Goal: Subscribe to service/newsletter

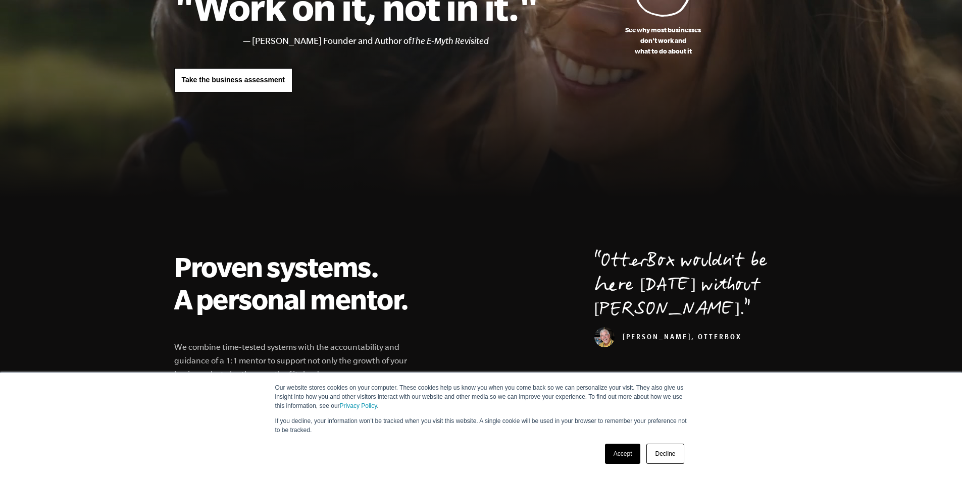
scroll to position [151, 0]
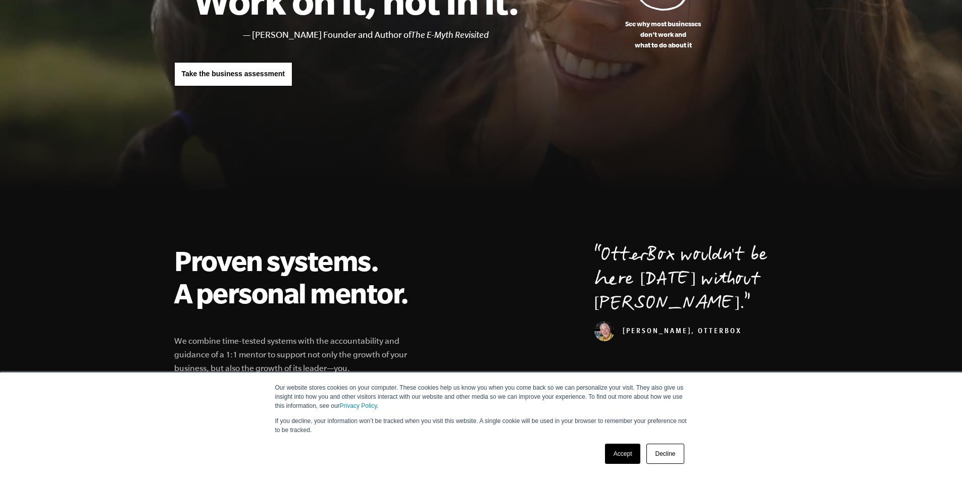
click at [625, 457] on link "Accept" at bounding box center [623, 454] width 36 height 20
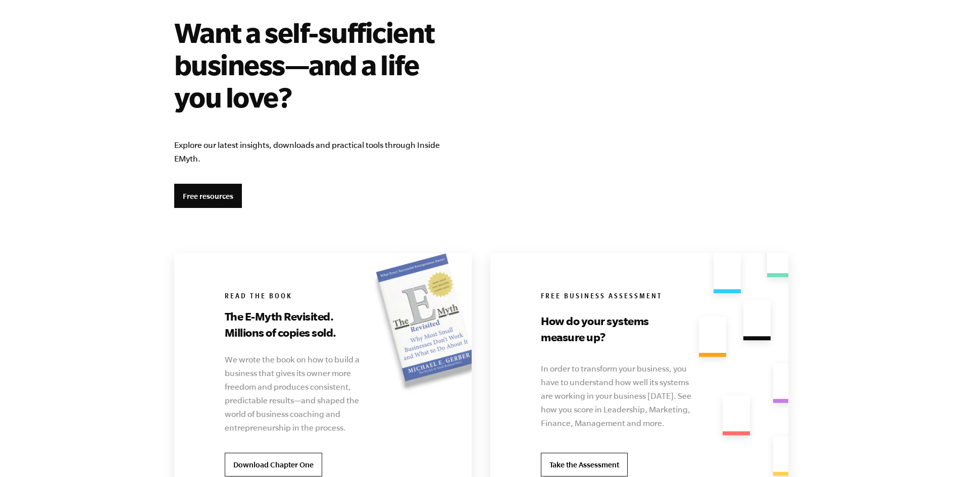
scroll to position [1868, 0]
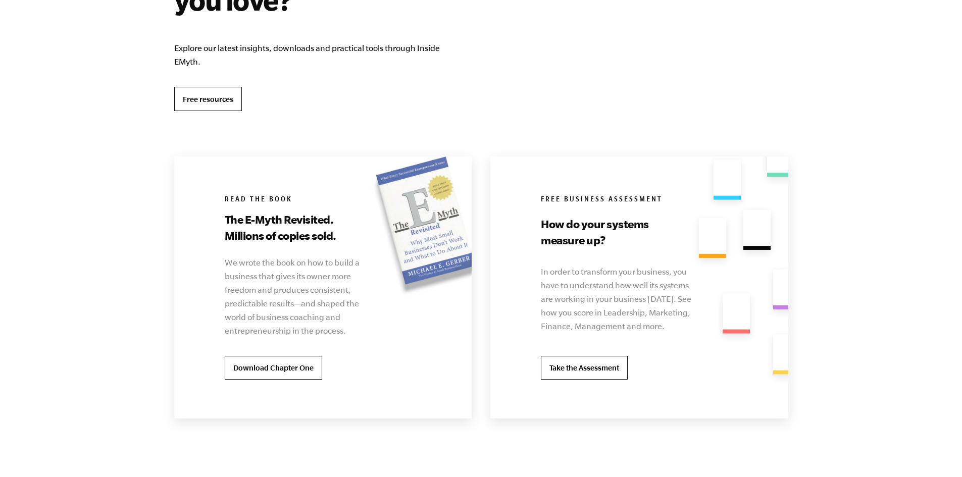
click at [202, 92] on link "Free resources" at bounding box center [208, 99] width 68 height 24
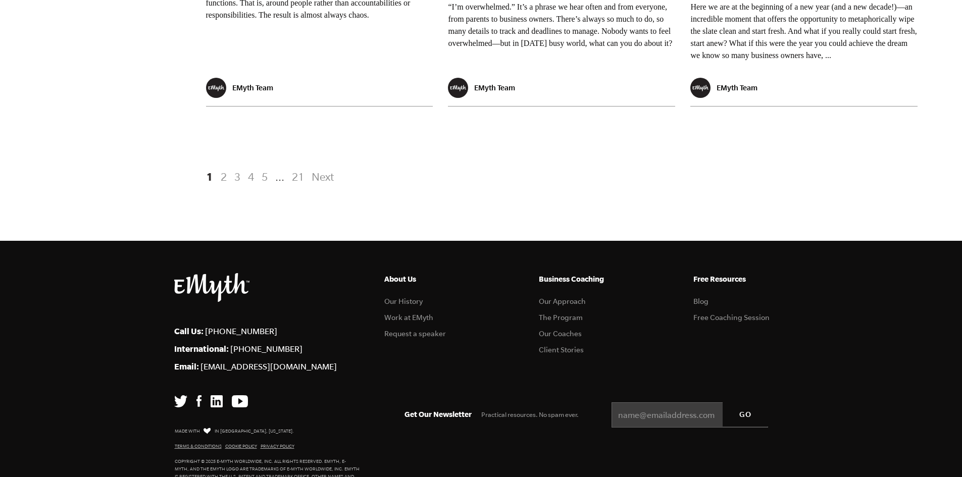
scroll to position [2122, 0]
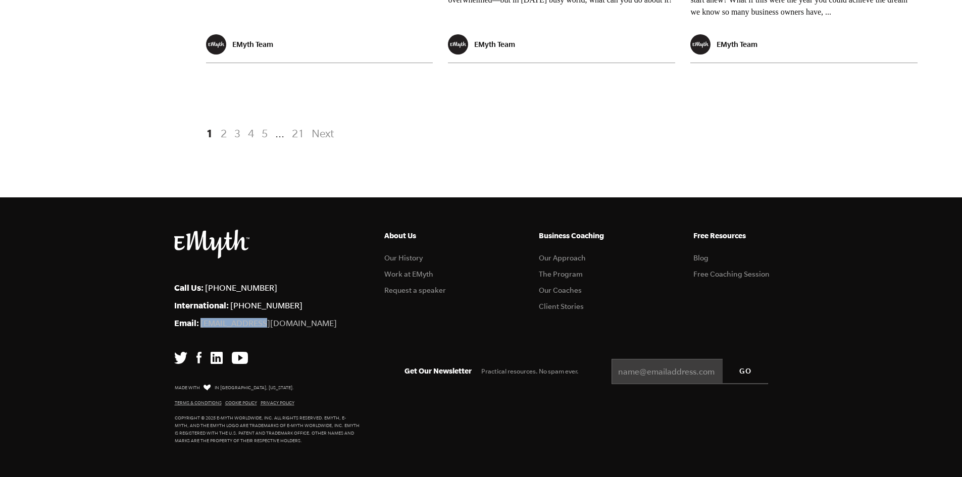
drag, startPoint x: 268, startPoint y: 327, endPoint x: 201, endPoint y: 327, distance: 66.6
click at [201, 327] on li "Email: [EMAIL_ADDRESS][DOMAIN_NAME]" at bounding box center [271, 323] width 195 height 10
copy link "[EMAIL_ADDRESS][DOMAIN_NAME]"
click at [630, 368] on input "Email *" at bounding box center [689, 371] width 156 height 25
click at [684, 371] on input "[EMAIL_ADDRESS][DOMAIN_NAME]" at bounding box center [689, 371] width 156 height 25
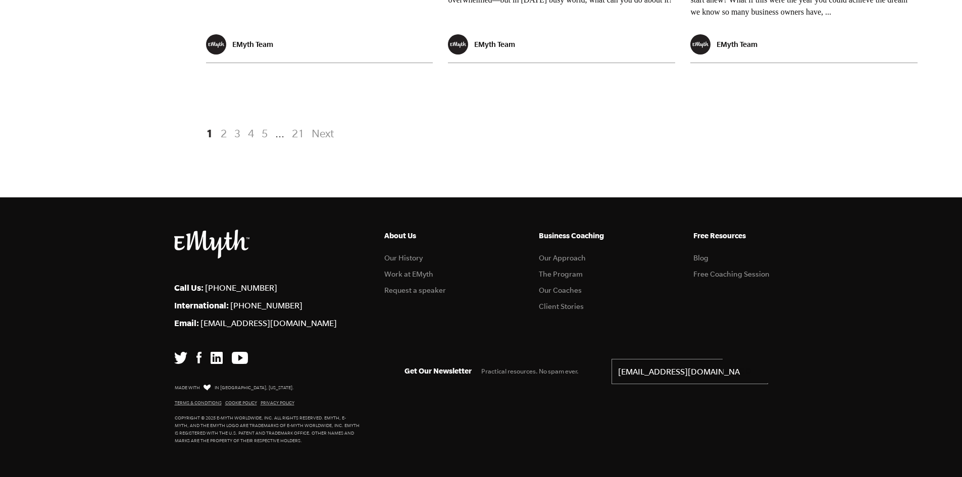
type input "[EMAIL_ADDRESS][DOMAIN_NAME]"
click at [746, 374] on input "GO" at bounding box center [744, 371] width 45 height 24
click at [751, 368] on input "GO" at bounding box center [744, 371] width 45 height 24
